Goal: Transaction & Acquisition: Purchase product/service

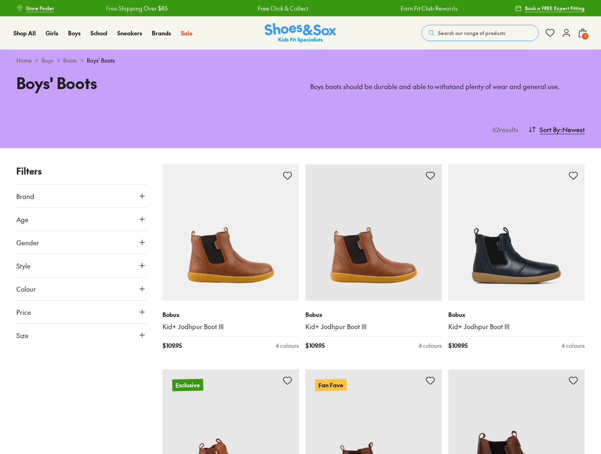
click at [582, 33] on span "2" at bounding box center [585, 36] width 8 height 8
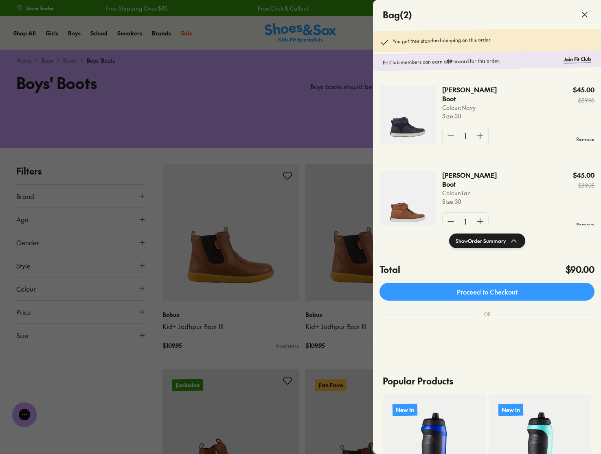
click at [583, 14] on icon at bounding box center [585, 15] width 10 height 10
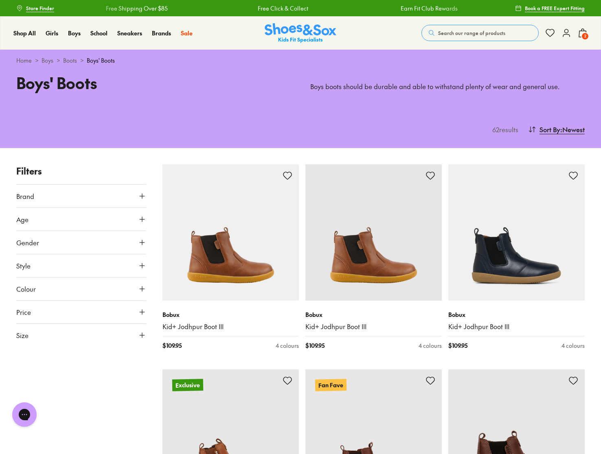
click at [582, 35] on span "2" at bounding box center [585, 36] width 8 height 8
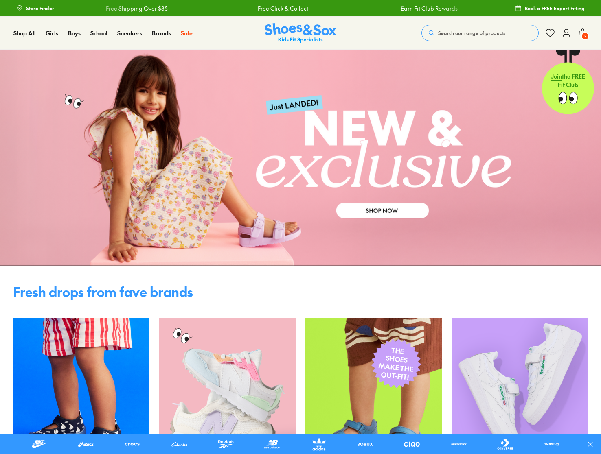
click at [564, 36] on icon at bounding box center [566, 33] width 10 height 10
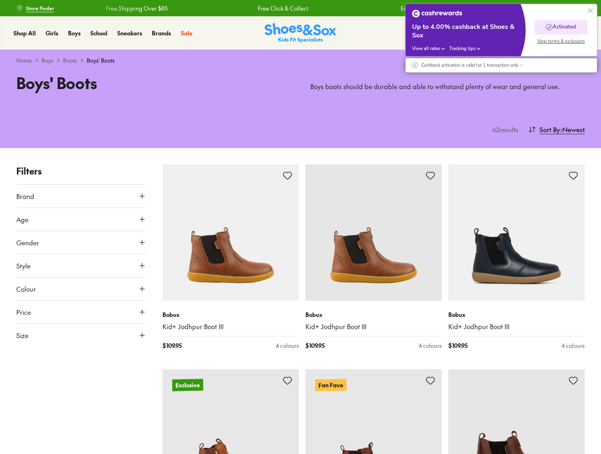
click at [591, 12] on button at bounding box center [590, 11] width 10 height 10
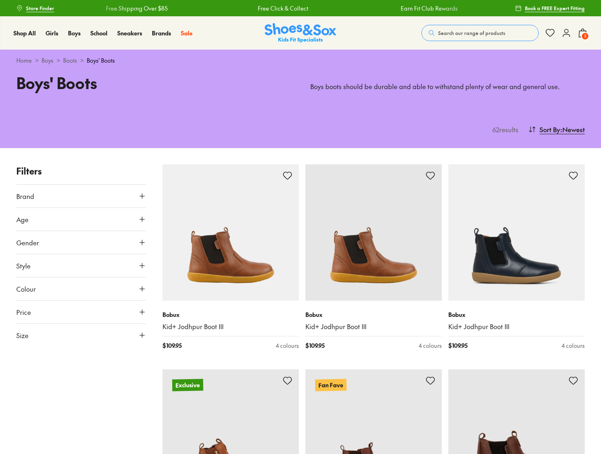
click at [562, 34] on icon at bounding box center [566, 33] width 10 height 10
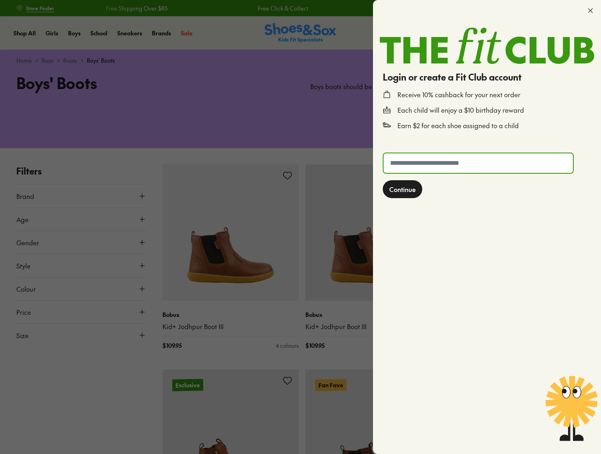
click at [476, 168] on input "text" at bounding box center [477, 163] width 189 height 20
type input "**********"
click at [413, 190] on span "Continue" at bounding box center [402, 189] width 26 height 10
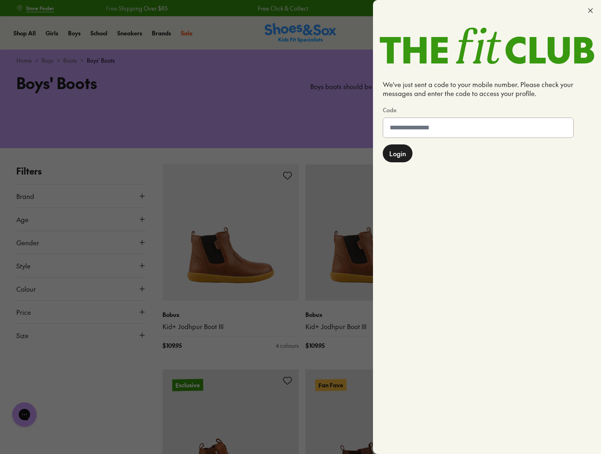
click at [427, 127] on input at bounding box center [478, 128] width 190 height 20
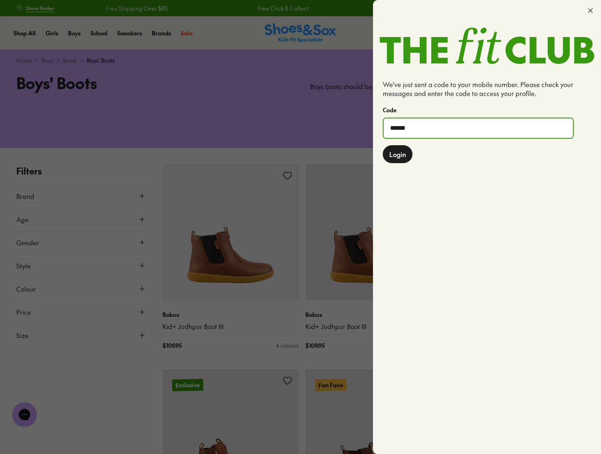
type input "******"
click at [404, 156] on span "Login" at bounding box center [397, 154] width 17 height 10
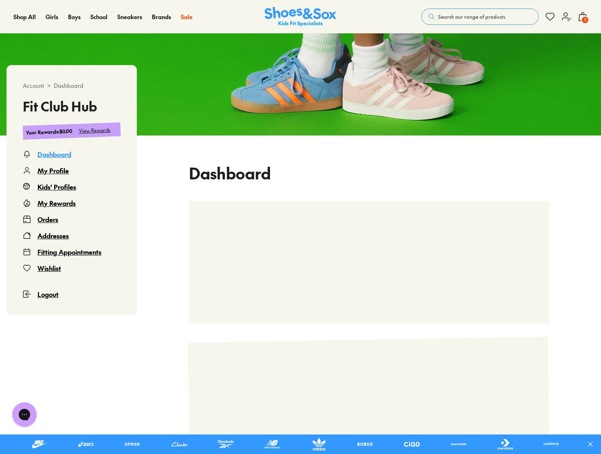
scroll to position [81, 0]
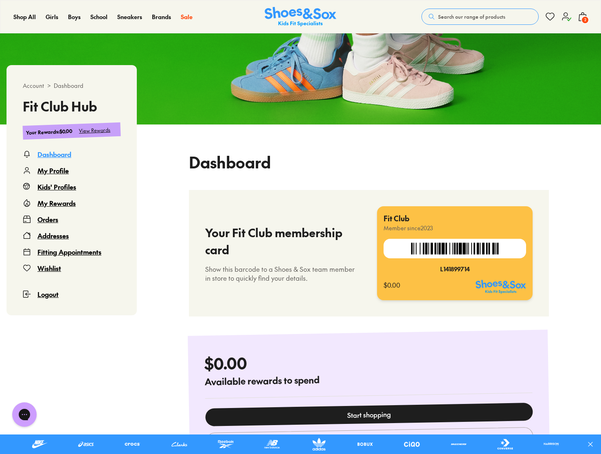
drag, startPoint x: 428, startPoint y: 274, endPoint x: 418, endPoint y: 288, distance: 17.3
drag, startPoint x: 418, startPoint y: 288, endPoint x: 295, endPoint y: 270, distance: 124.6
click at [295, 270] on p "Show this barcode to a Shoes & Sox team member in store to quickly find your de…" at bounding box center [282, 274] width 155 height 18
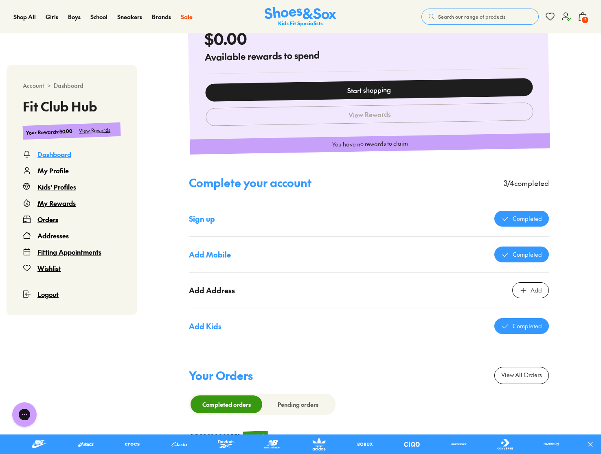
scroll to position [407, 0]
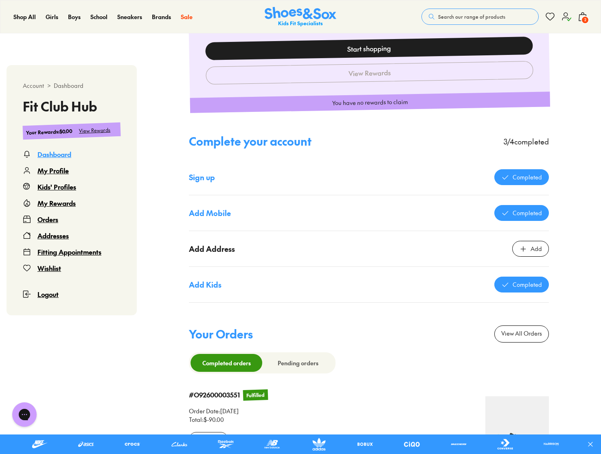
click at [517, 244] on div "Add" at bounding box center [530, 249] width 37 height 16
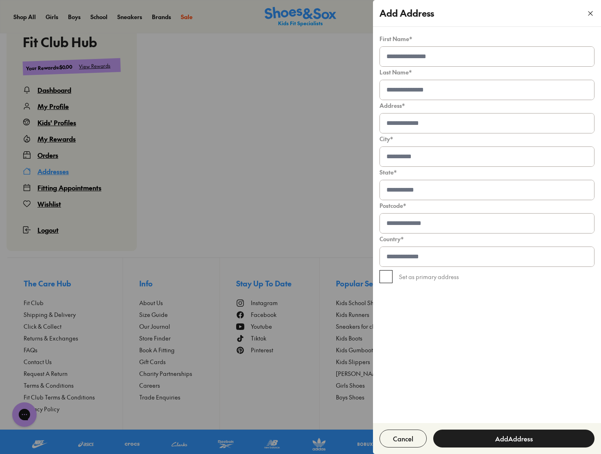
scroll to position [50, 0]
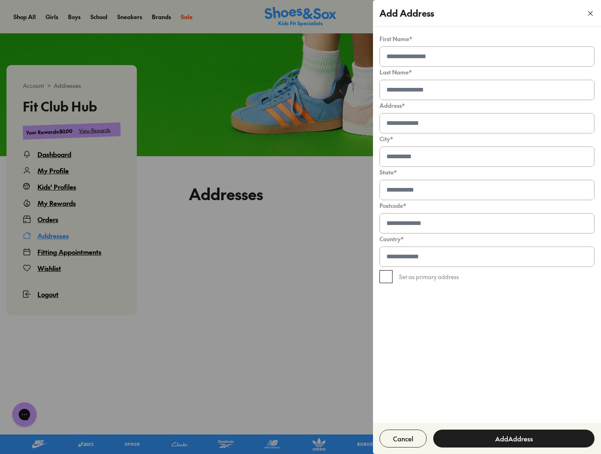
click at [420, 53] on input at bounding box center [487, 57] width 214 height 20
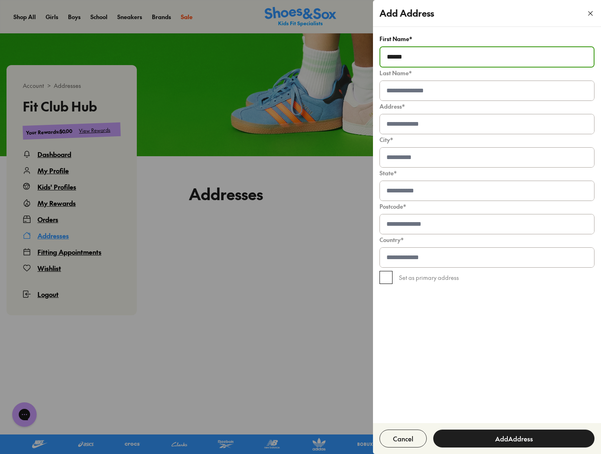
drag, startPoint x: 420, startPoint y: 53, endPoint x: 347, endPoint y: 55, distance: 72.5
click at [347, 57] on body "Skip to Main Content Store Finder Free Shipping Over $85 Free Click & Collect E…" at bounding box center [300, 293] width 601 height 687
type input "******"
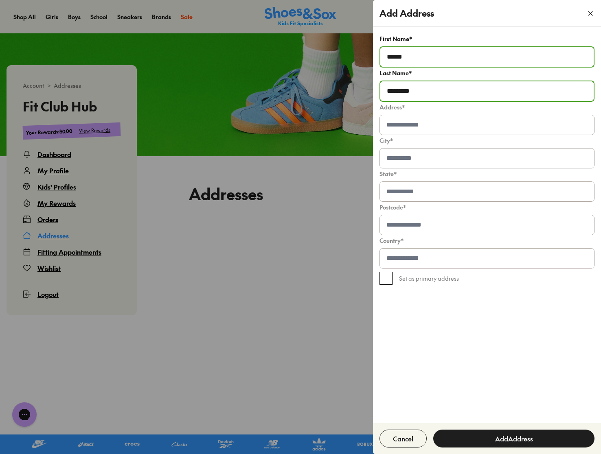
type input "*********"
type input "*"
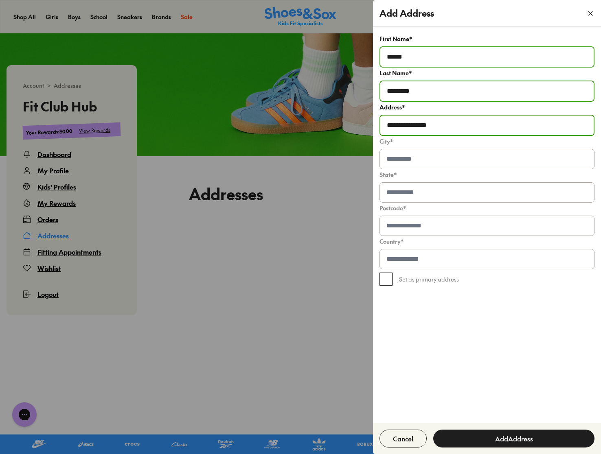
type input "**********"
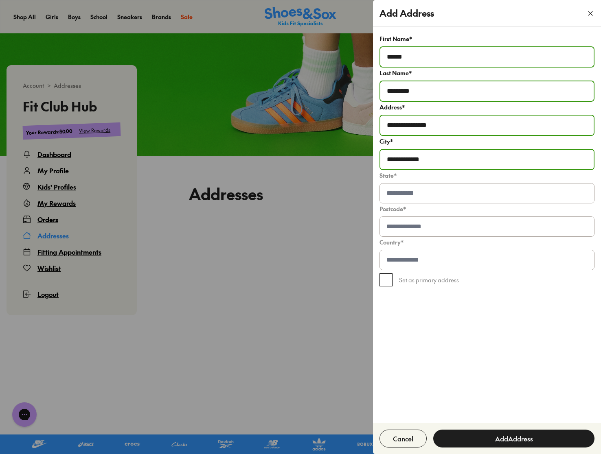
type input "**********"
type input "***"
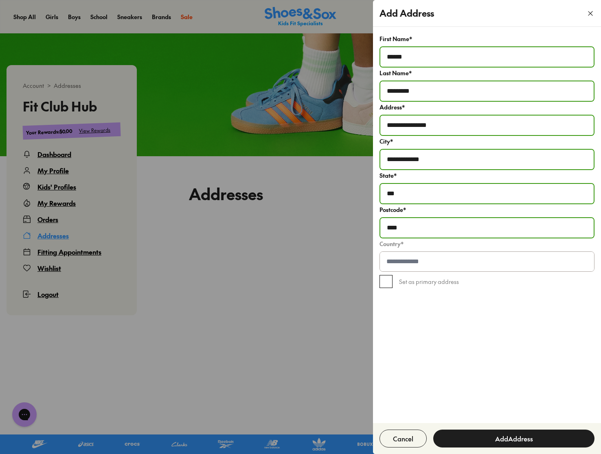
type input "****"
type input "*********"
click at [393, 284] on div "Set as primary address" at bounding box center [486, 283] width 215 height 20
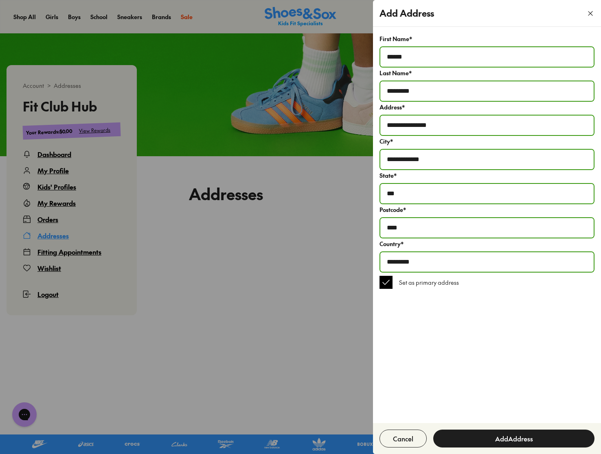
click at [518, 438] on button "Add Address" at bounding box center [513, 439] width 161 height 18
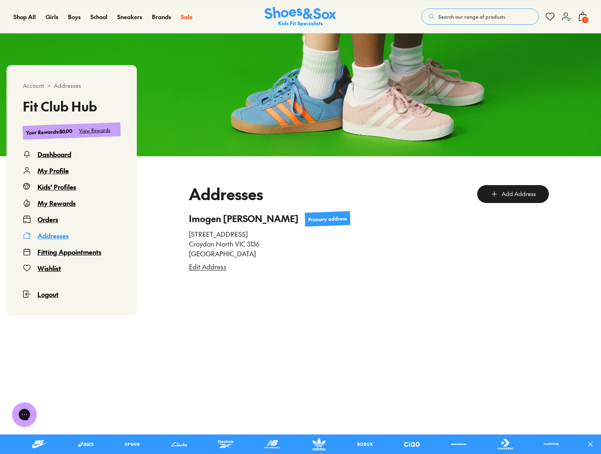
click at [581, 24] on button "2" at bounding box center [583, 17] width 10 height 18
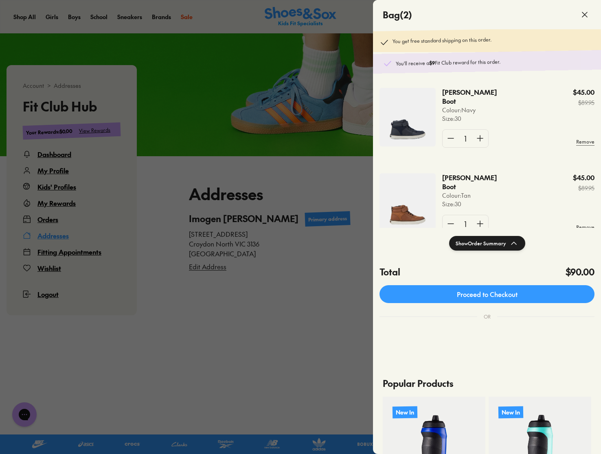
click at [579, 20] on span at bounding box center [584, 14] width 23 height 23
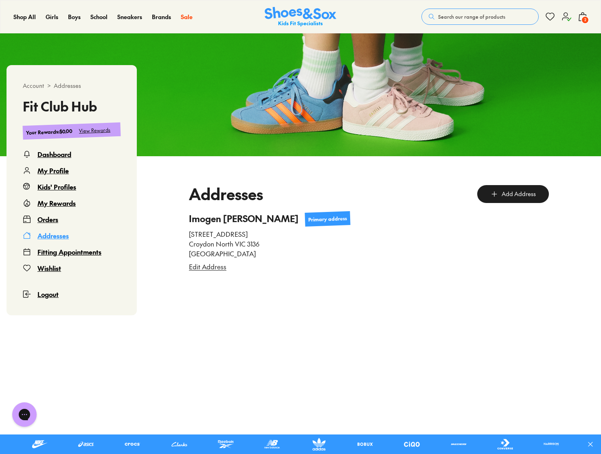
click at [583, 18] on span "2" at bounding box center [585, 20] width 8 height 8
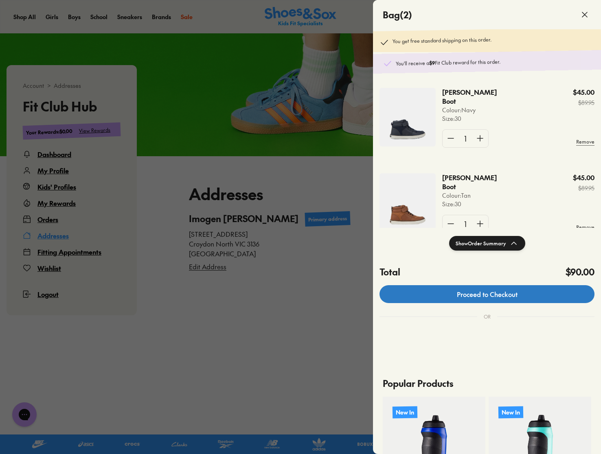
click at [476, 300] on link "Proceed to Checkout" at bounding box center [486, 294] width 215 height 18
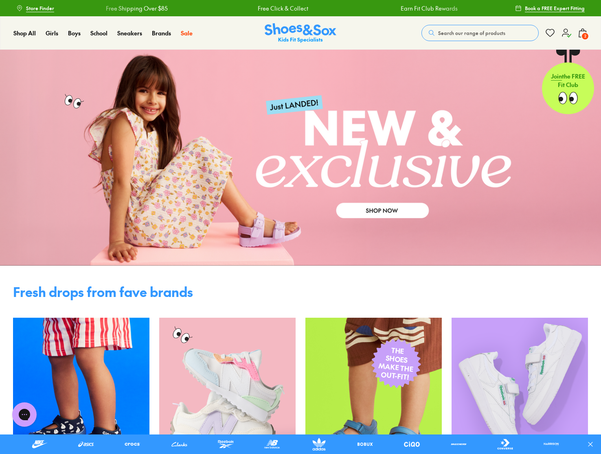
click at [585, 36] on span "2" at bounding box center [585, 36] width 8 height 8
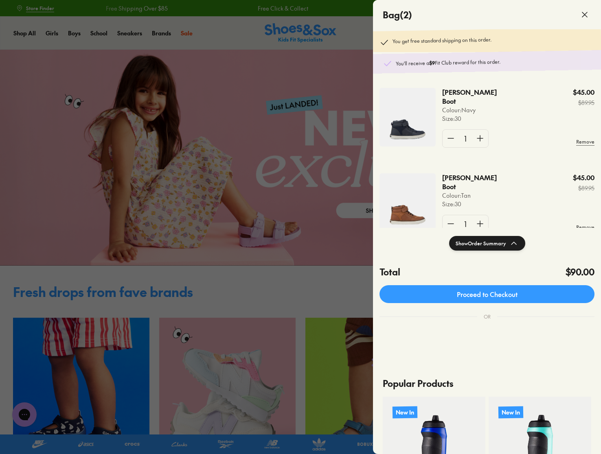
click at [396, 112] on img at bounding box center [407, 117] width 56 height 59
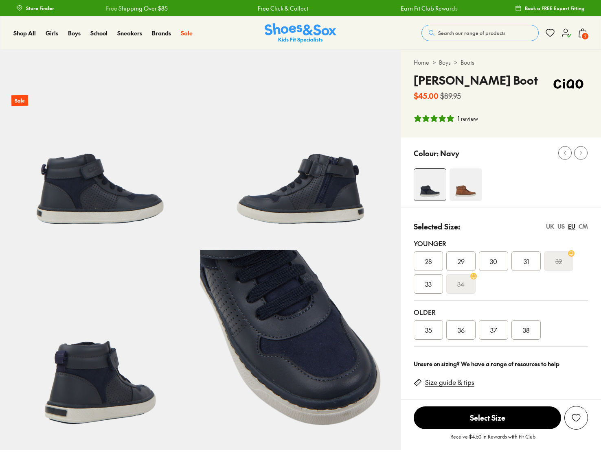
select select "*"
click at [553, 227] on div "UK" at bounding box center [550, 226] width 8 height 9
click at [562, 228] on div "US" at bounding box center [560, 226] width 7 height 9
click at [497, 262] on span "013" at bounding box center [493, 261] width 9 height 10
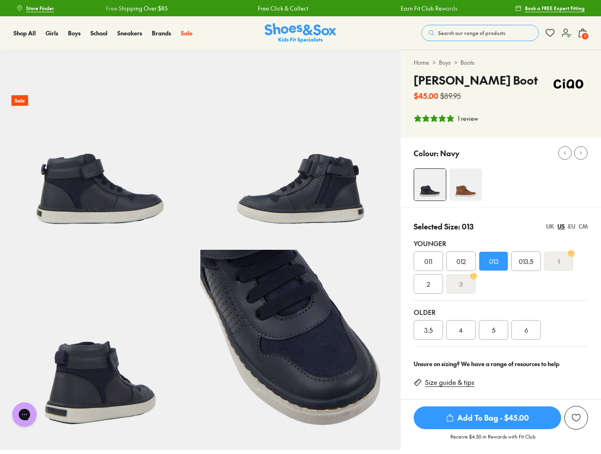
click at [513, 415] on span "Add To Bag - $45.00" at bounding box center [486, 418] width 147 height 23
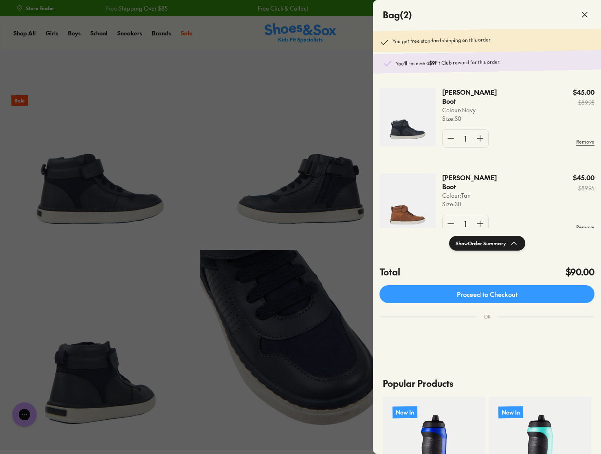
click at [584, 15] on icon at bounding box center [585, 15] width 10 height 10
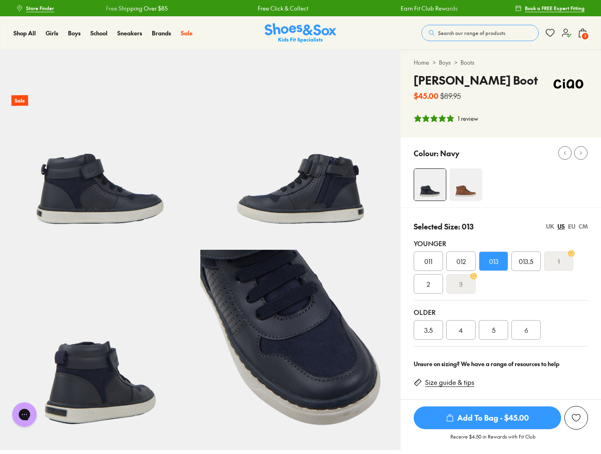
click at [460, 183] on img at bounding box center [465, 184] width 33 height 33
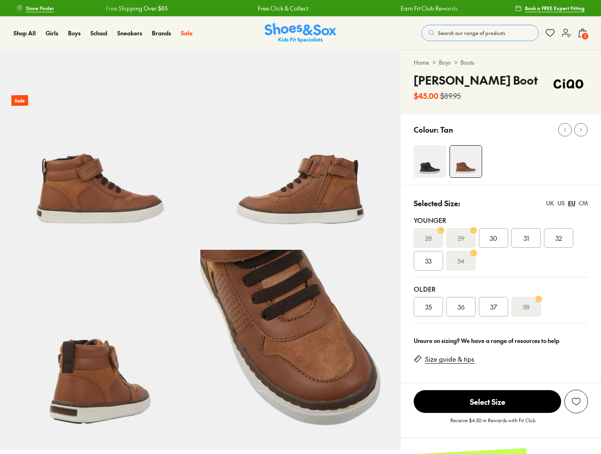
select select "*"
click at [107, 349] on img at bounding box center [100, 350] width 200 height 200
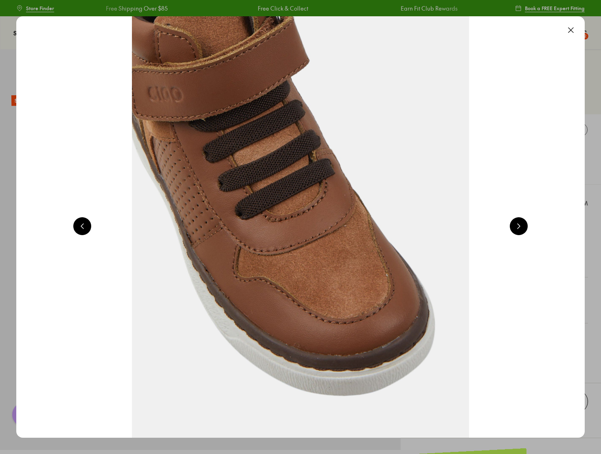
scroll to position [0, 1714]
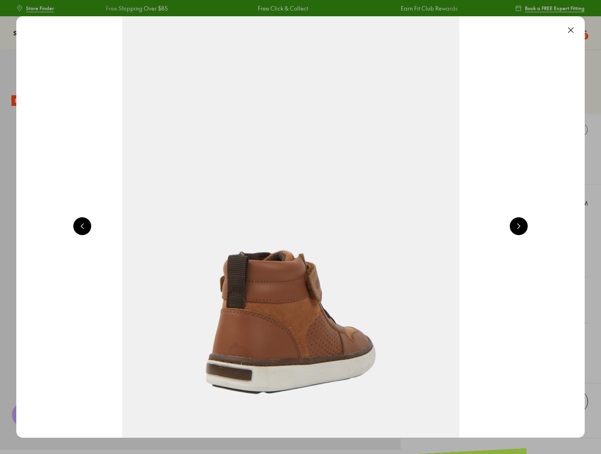
click at [522, 229] on button at bounding box center [519, 226] width 18 height 18
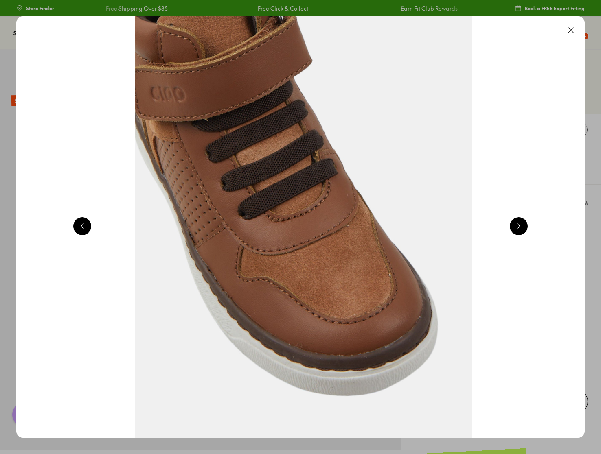
scroll to position [0, 2286]
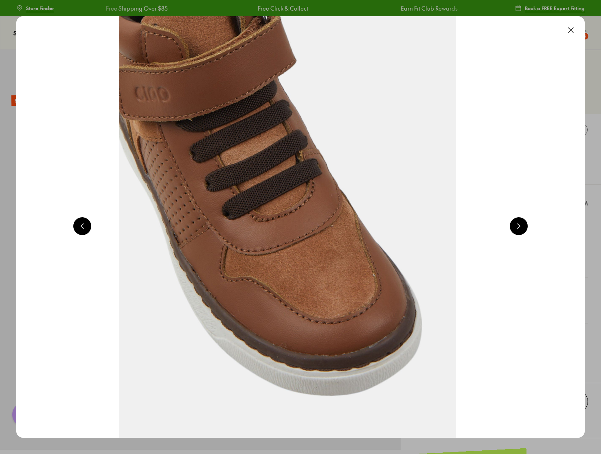
click at [577, 28] on button at bounding box center [571, 30] width 18 height 18
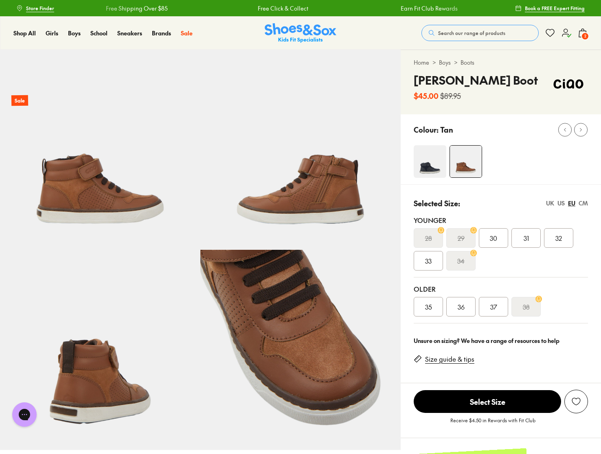
click at [425, 159] on img at bounding box center [429, 161] width 33 height 33
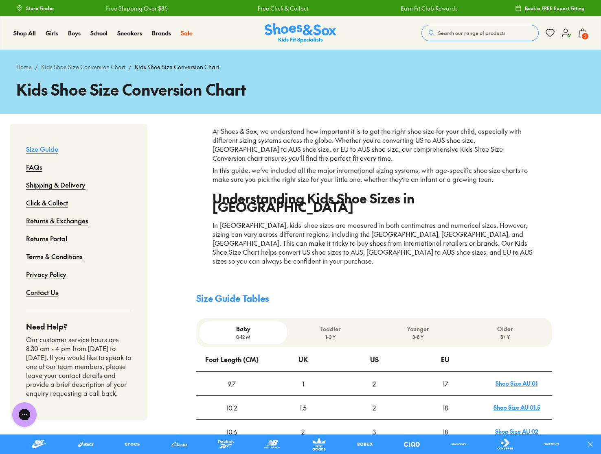
click at [405, 333] on p "3-8 Y" at bounding box center [417, 336] width 81 height 7
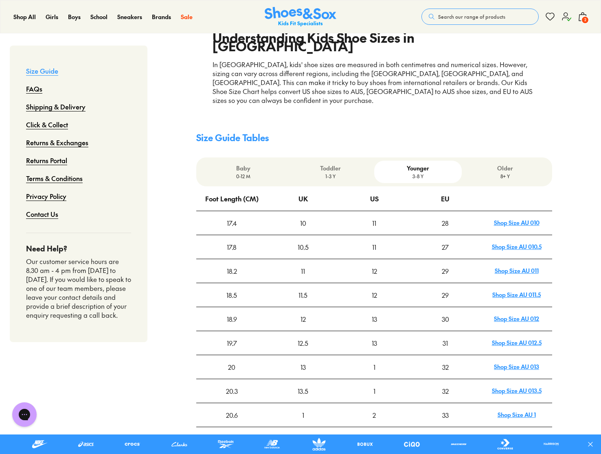
scroll to position [163, 0]
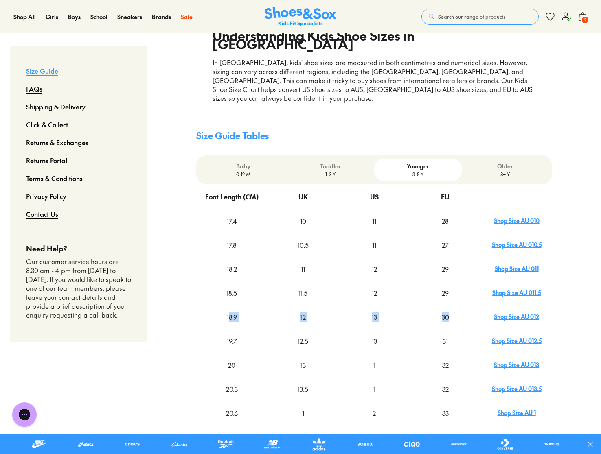
drag, startPoint x: 450, startPoint y: 300, endPoint x: 228, endPoint y: 298, distance: 222.2
click at [228, 305] on tr "18.9 12 13 30 Shop Size AU 012" at bounding box center [374, 317] width 356 height 24
click at [381, 306] on div "13" at bounding box center [374, 317] width 70 height 23
drag, startPoint x: 378, startPoint y: 321, endPoint x: 370, endPoint y: 323, distance: 8.0
click at [367, 330] on div "13" at bounding box center [374, 341] width 70 height 23
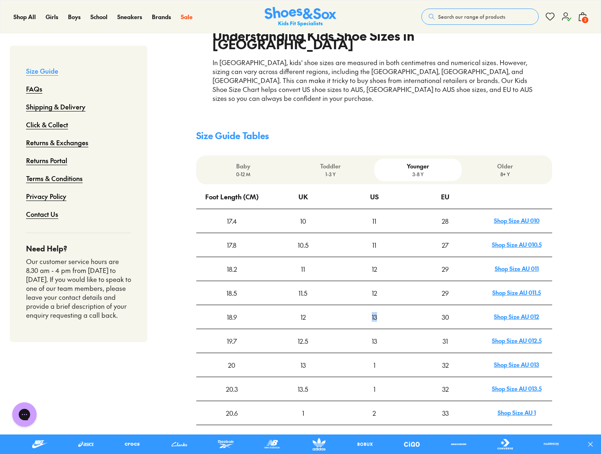
drag, startPoint x: 380, startPoint y: 299, endPoint x: 367, endPoint y: 298, distance: 13.0
click at [367, 306] on div "13" at bounding box center [374, 317] width 70 height 23
click at [446, 306] on div "30" at bounding box center [445, 317] width 70 height 23
drag, startPoint x: 439, startPoint y: 298, endPoint x: 428, endPoint y: 297, distance: 10.7
click at [428, 306] on div "30" at bounding box center [445, 317] width 70 height 23
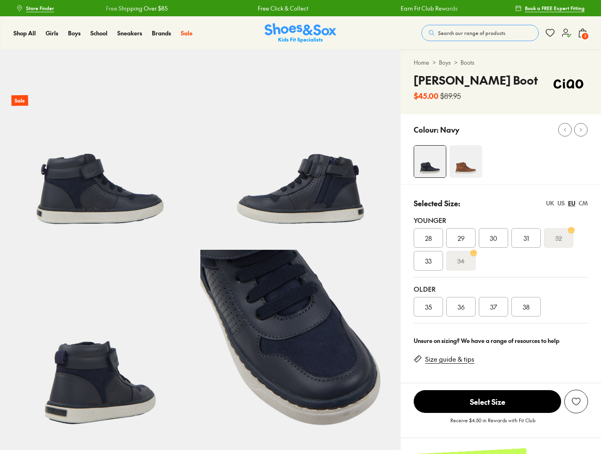
select select "*"
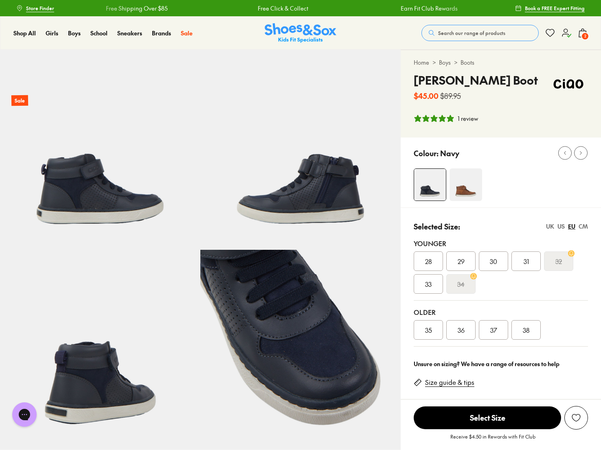
click at [580, 30] on icon at bounding box center [583, 33] width 10 height 10
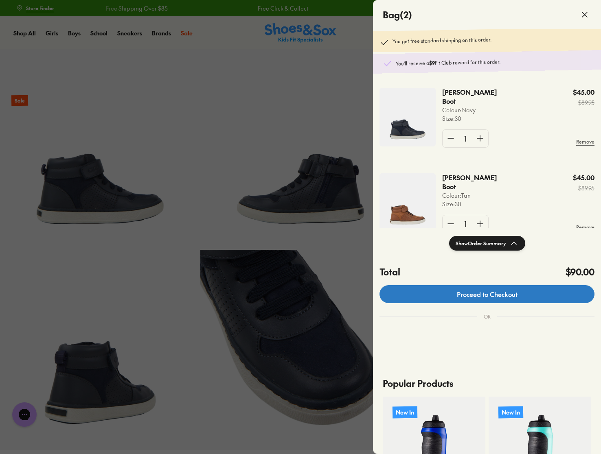
click at [494, 295] on link "Proceed to Checkout" at bounding box center [486, 294] width 215 height 18
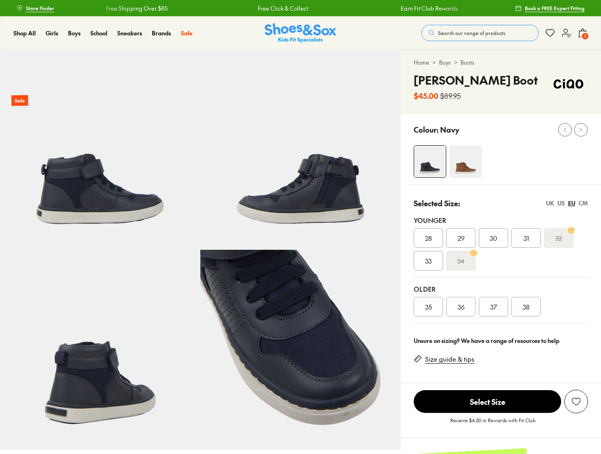
select select "*"
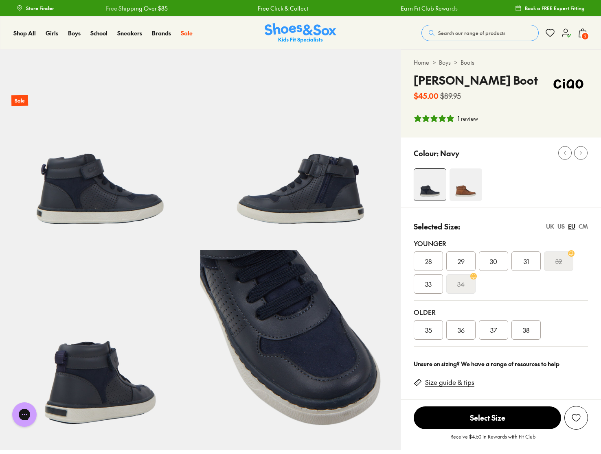
click at [550, 226] on div "UK" at bounding box center [550, 226] width 8 height 9
click at [503, 258] on div "012" at bounding box center [493, 262] width 29 height 20
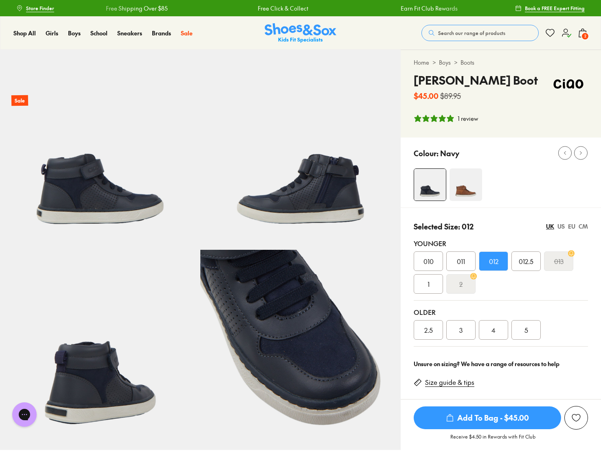
click at [522, 423] on span "Add To Bag - $45.00" at bounding box center [486, 418] width 147 height 23
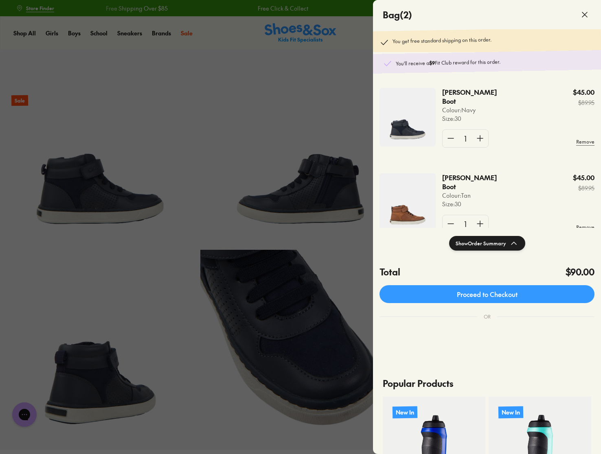
click at [584, 16] on icon at bounding box center [585, 15] width 10 height 10
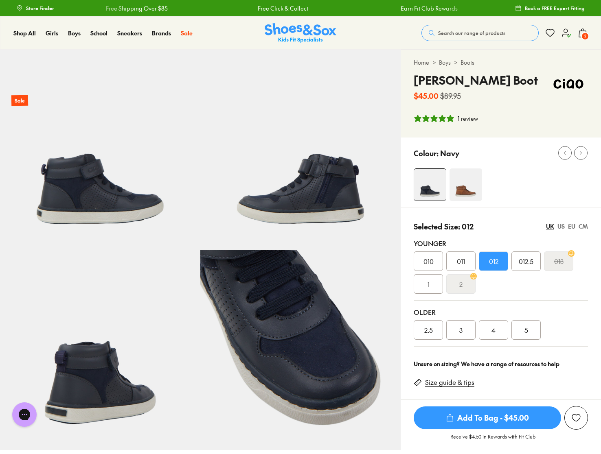
click at [580, 32] on icon at bounding box center [583, 33] width 10 height 10
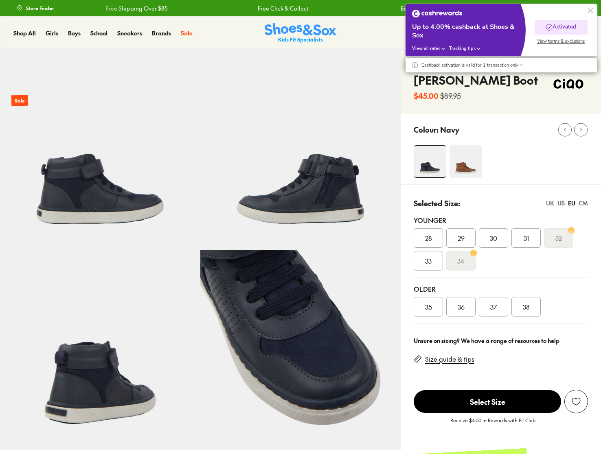
select select "*"
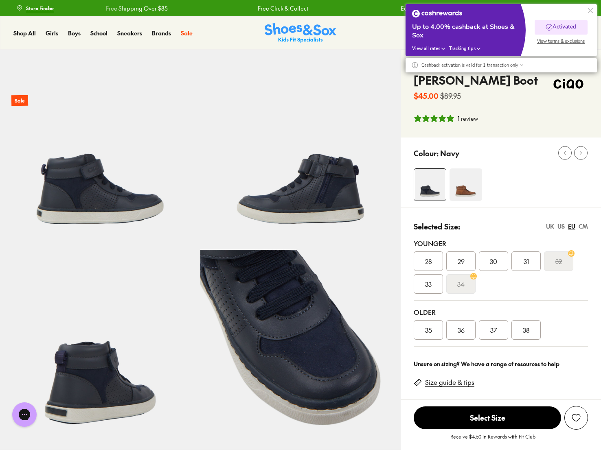
click at [588, 10] on button at bounding box center [590, 11] width 10 height 10
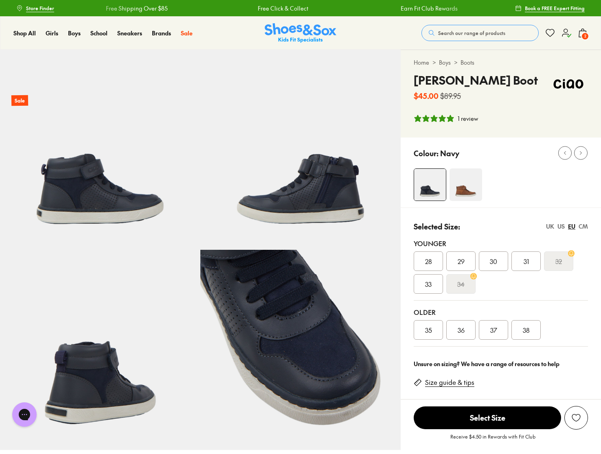
click at [586, 33] on span "2" at bounding box center [585, 36] width 8 height 8
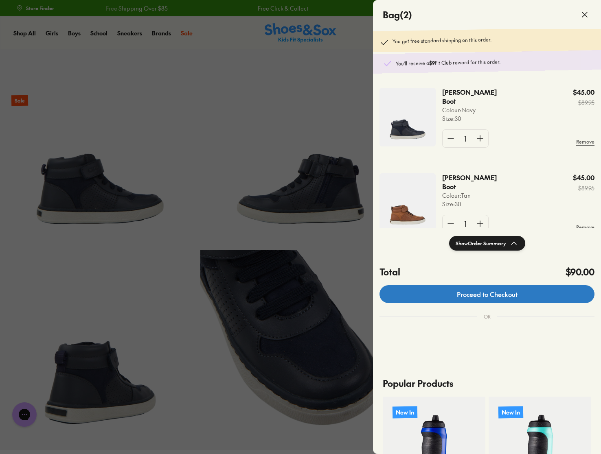
click link "Proceed to Checkout"
